Goal: Navigation & Orientation: Find specific page/section

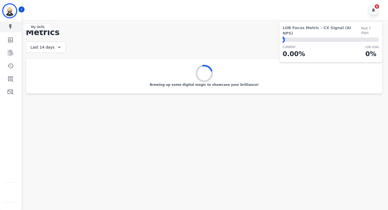
click at [11, 29] on icon "Sidebar" at bounding box center [10, 27] width 6 height 6
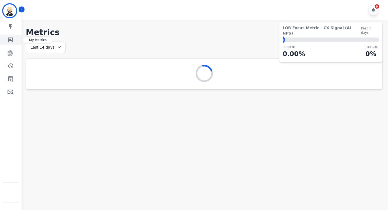
click at [9, 39] on icon "Sidebar" at bounding box center [10, 40] width 6 height 6
click at [9, 56] on link "Sidebar" at bounding box center [11, 52] width 21 height 11
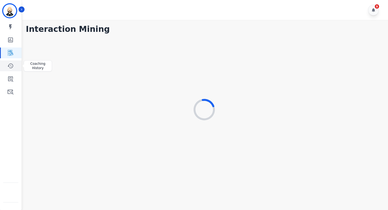
click at [10, 64] on icon "Sidebar" at bounding box center [10, 66] width 6 height 6
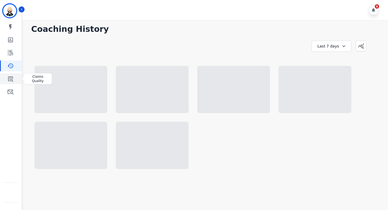
click at [11, 78] on icon "Sidebar" at bounding box center [10, 78] width 6 height 6
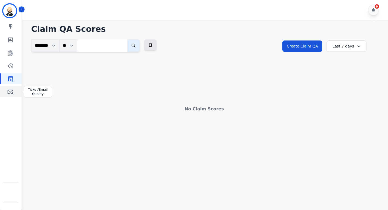
click at [11, 91] on icon "Sidebar" at bounding box center [10, 91] width 6 height 6
